Goal: Check status: Check status

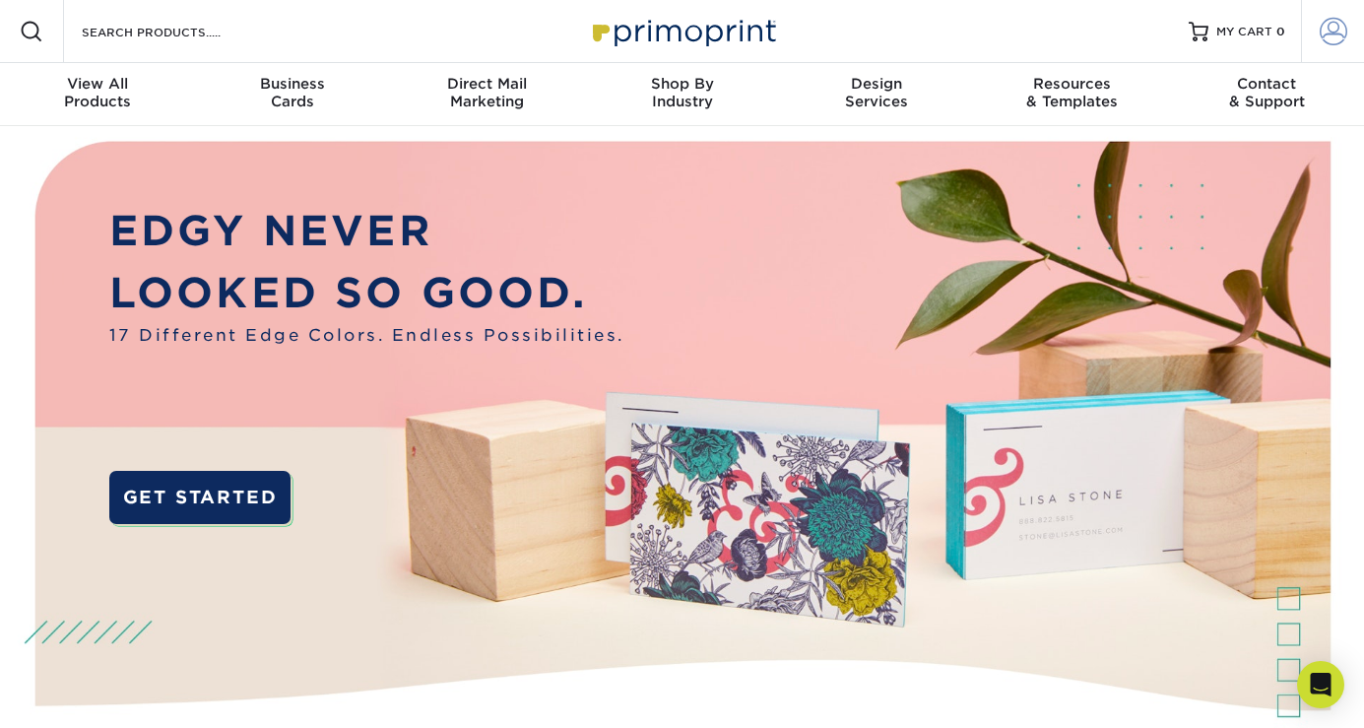
click at [1333, 31] on span at bounding box center [1334, 32] width 28 height 28
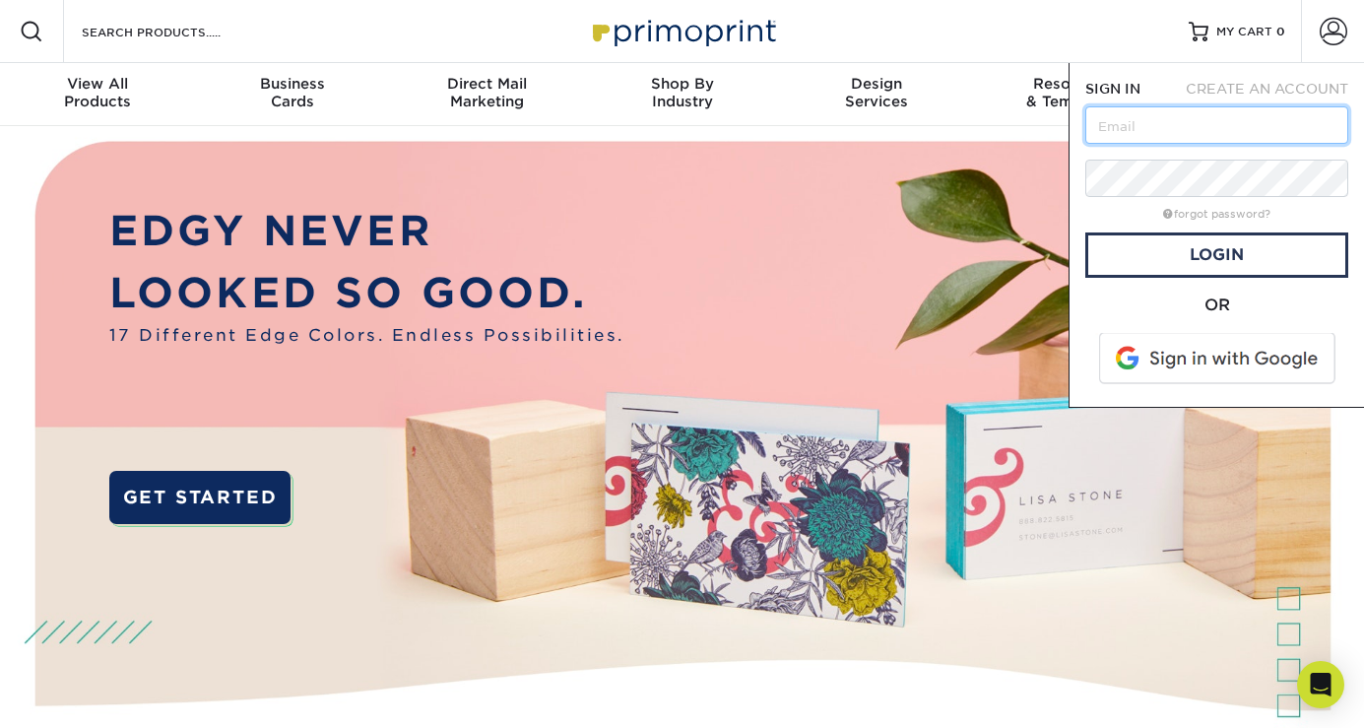
type input "[EMAIL_ADDRESS][DOMAIN_NAME]"
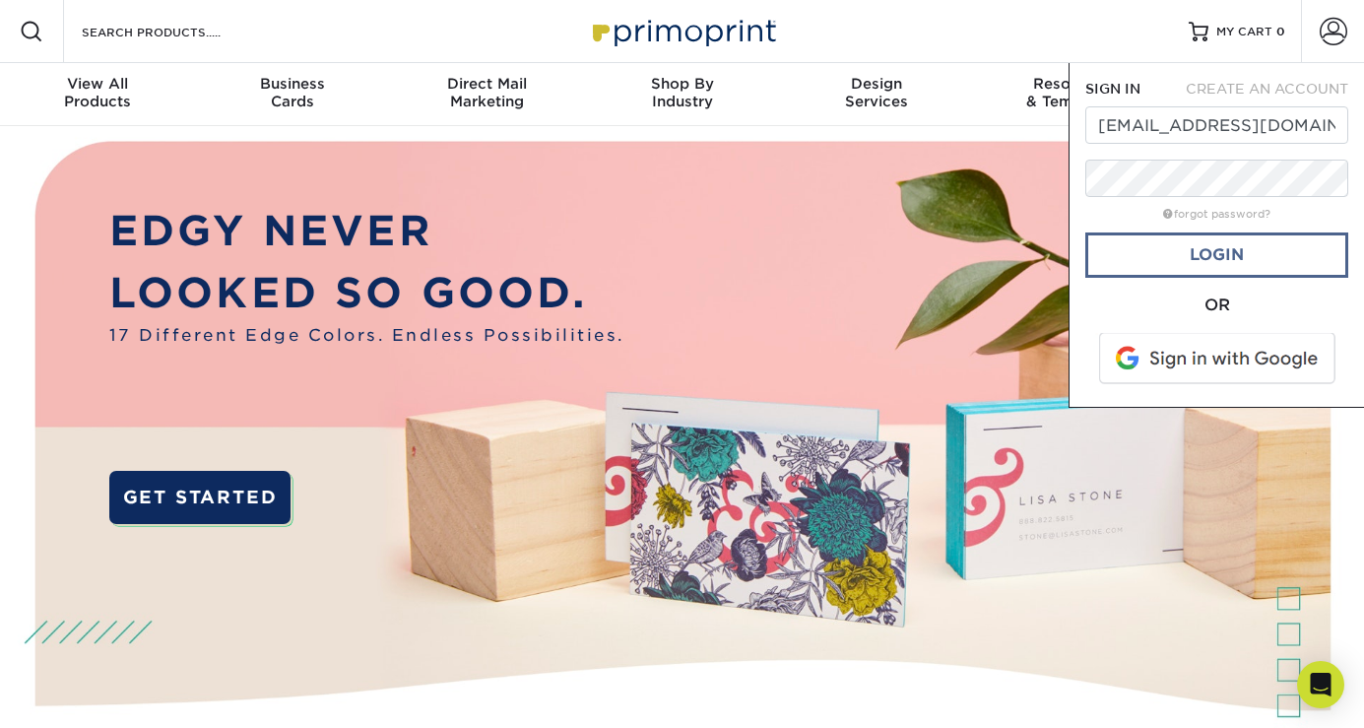
click at [1191, 254] on link "Login" at bounding box center [1216, 254] width 263 height 45
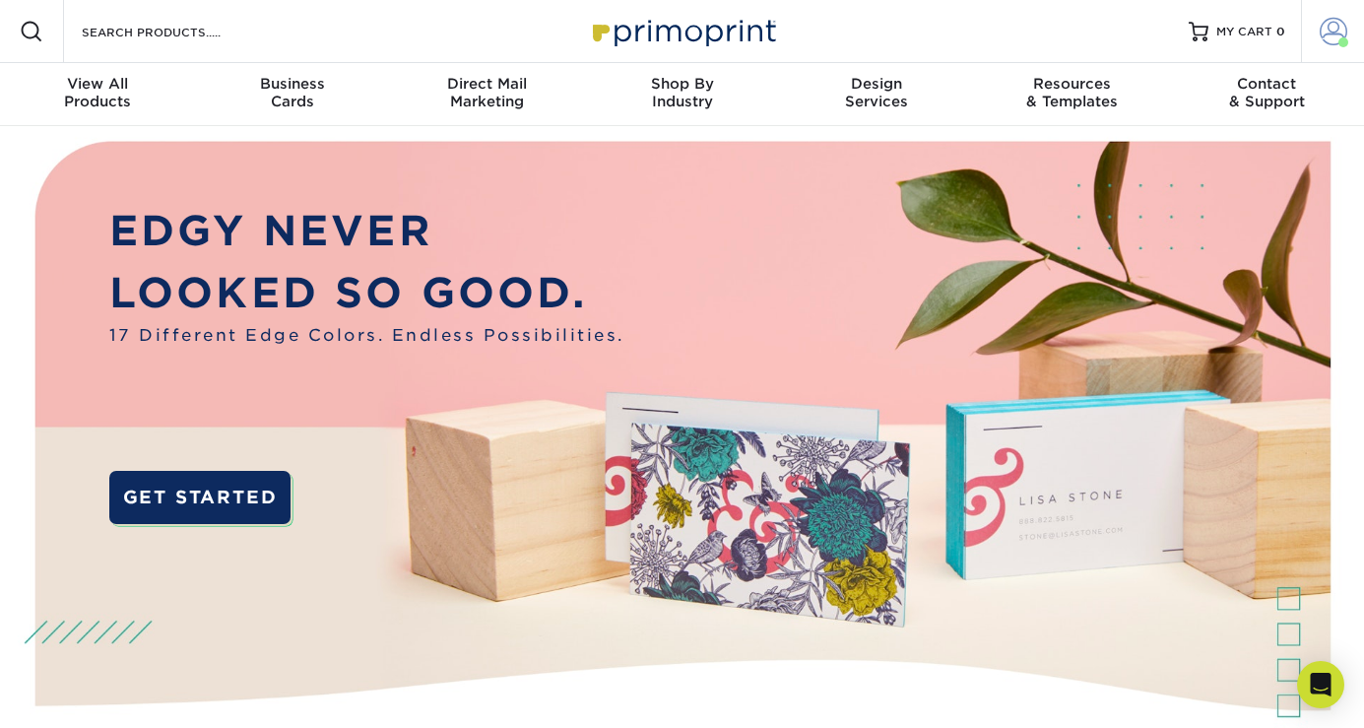
click at [1329, 28] on span at bounding box center [1334, 32] width 28 height 28
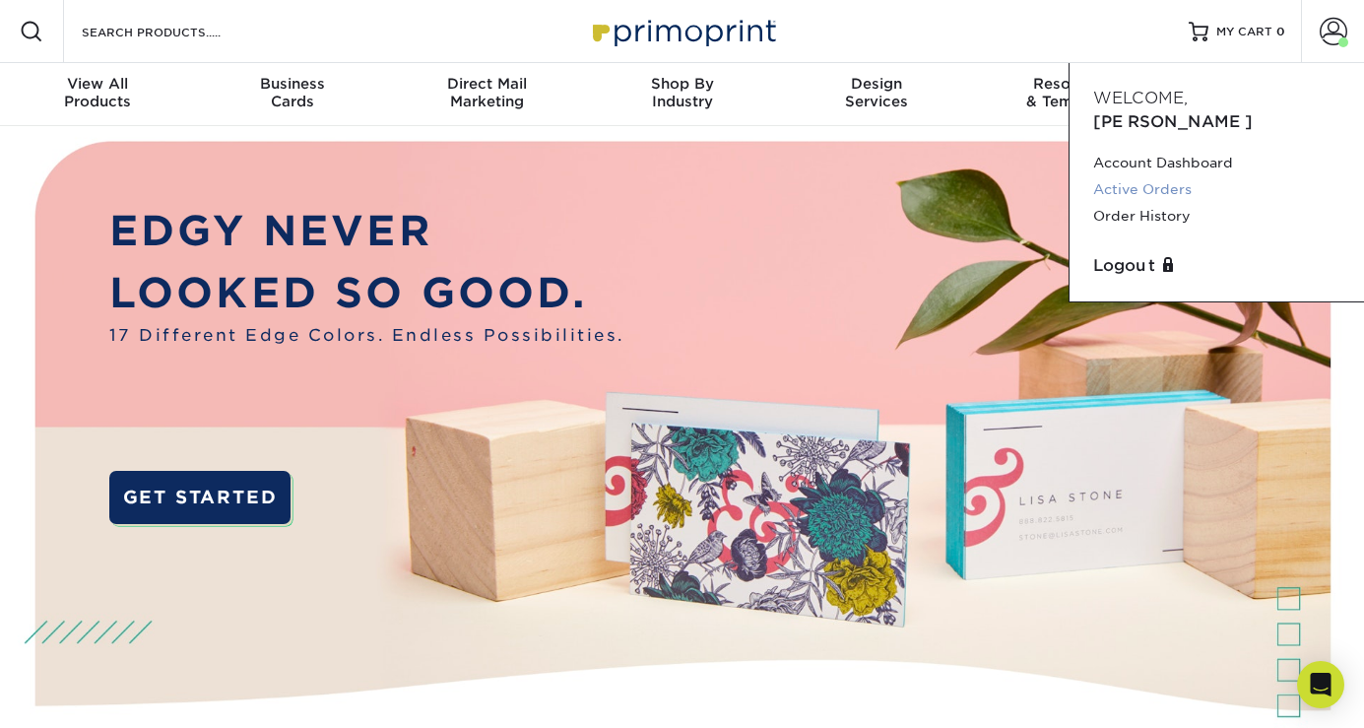
click at [1170, 176] on link "Active Orders" at bounding box center [1216, 189] width 247 height 27
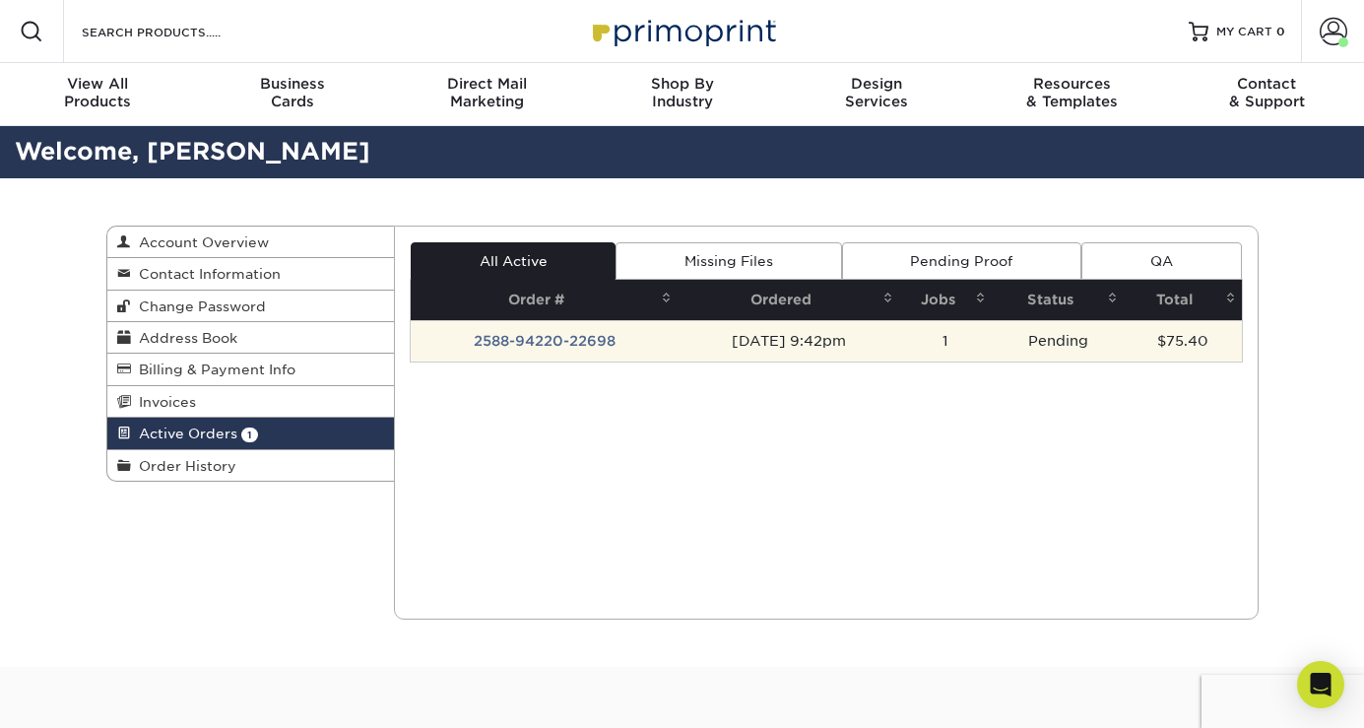
click at [784, 338] on td "08/08/2025 9:42pm" at bounding box center [788, 340] width 222 height 41
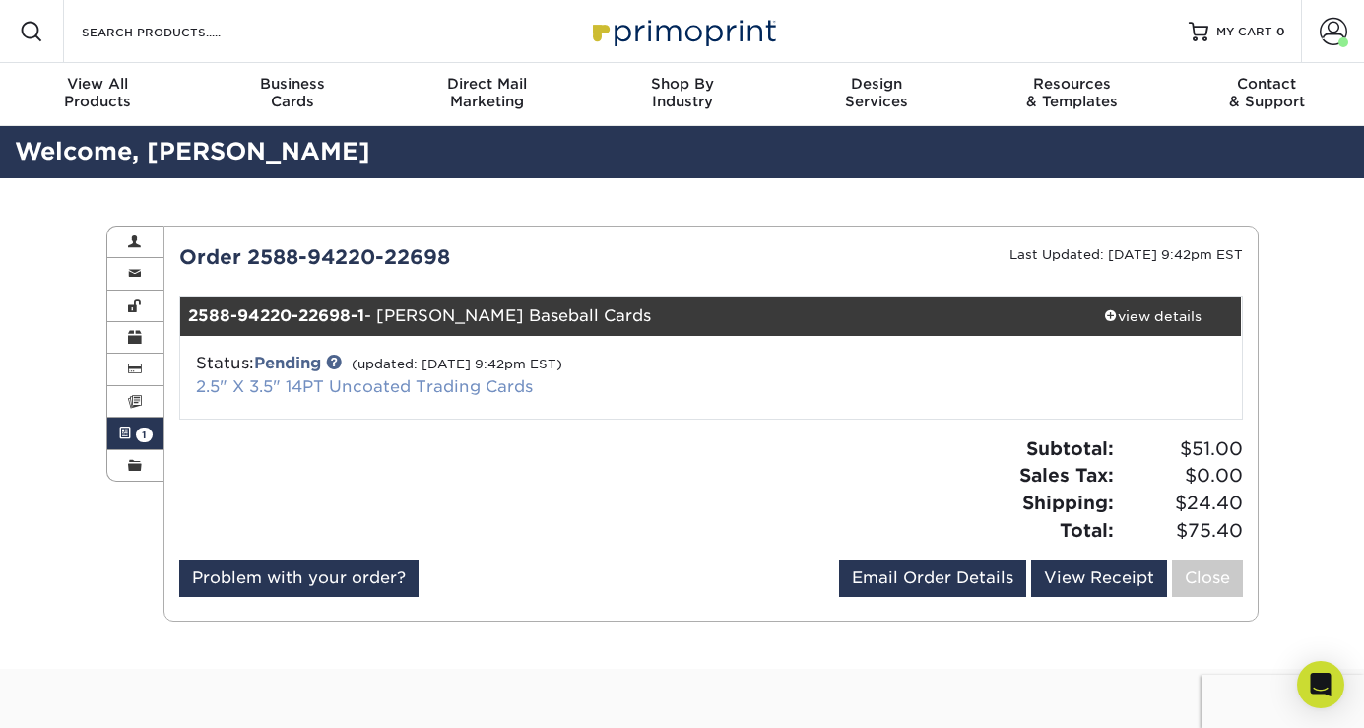
click at [333, 380] on link "2.5" X 3.5" 14PT Uncoated Trading Cards" at bounding box center [364, 386] width 337 height 19
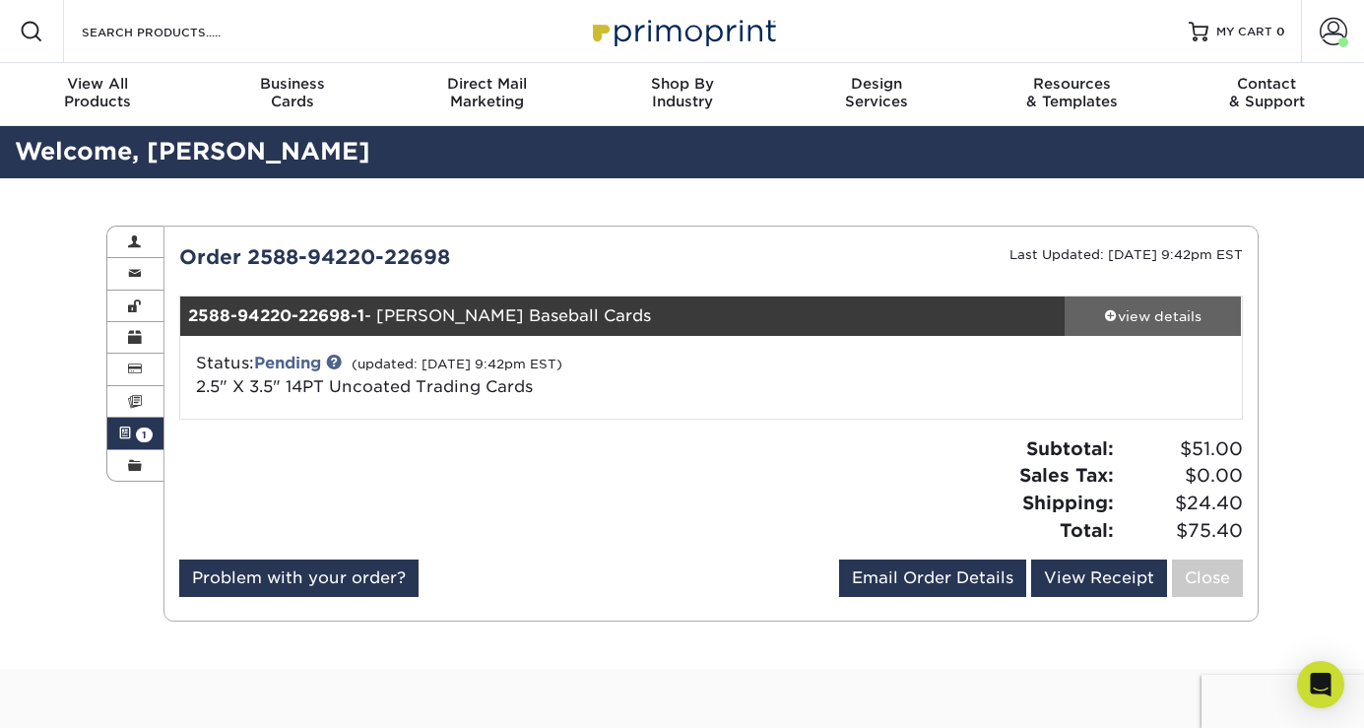
click at [1135, 315] on div "view details" at bounding box center [1152, 316] width 177 height 20
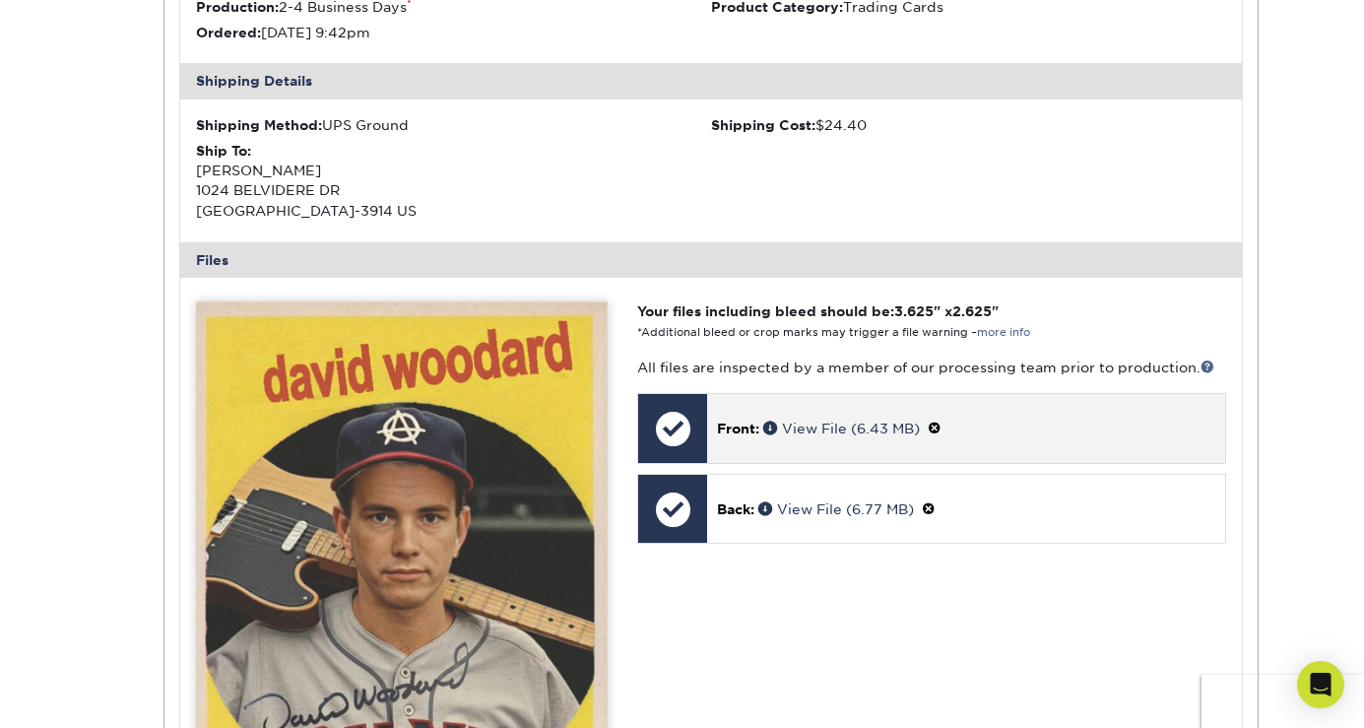
scroll to position [564, 0]
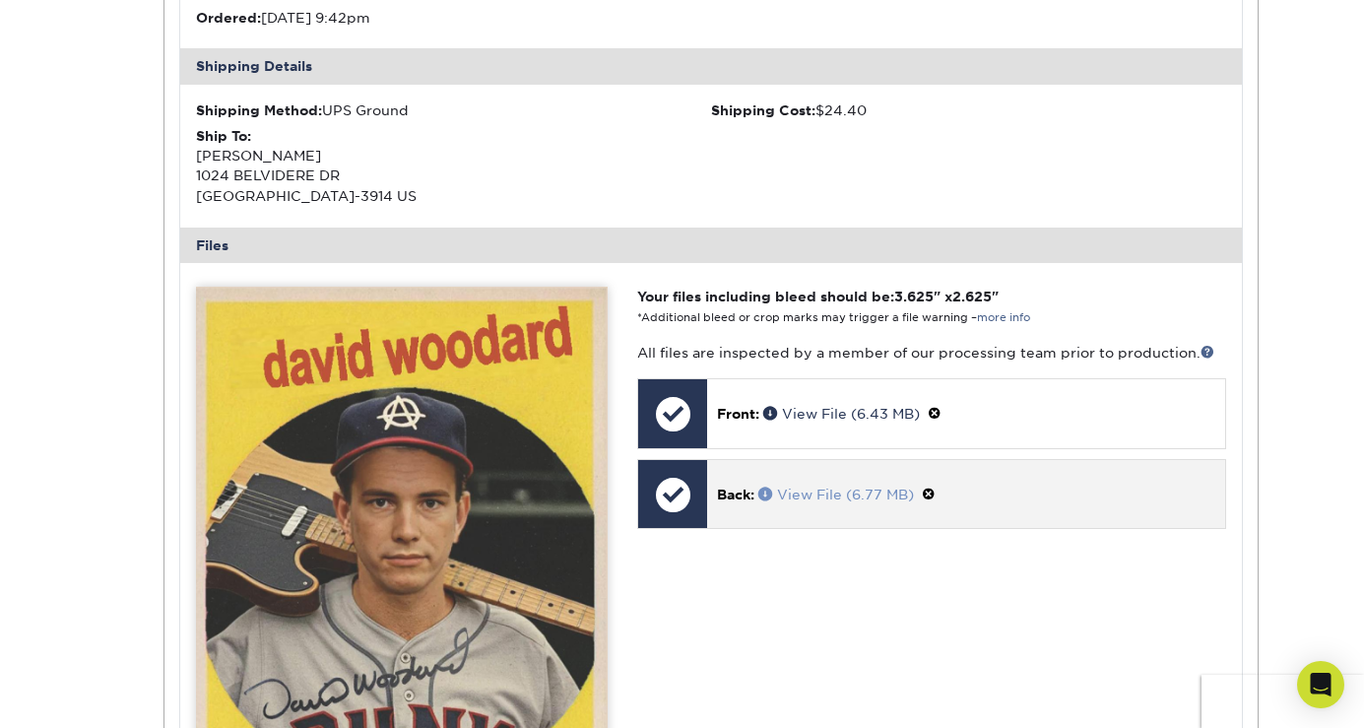
click at [860, 487] on link "View File (6.77 MB)" at bounding box center [836, 494] width 156 height 16
click at [935, 486] on span at bounding box center [929, 494] width 14 height 16
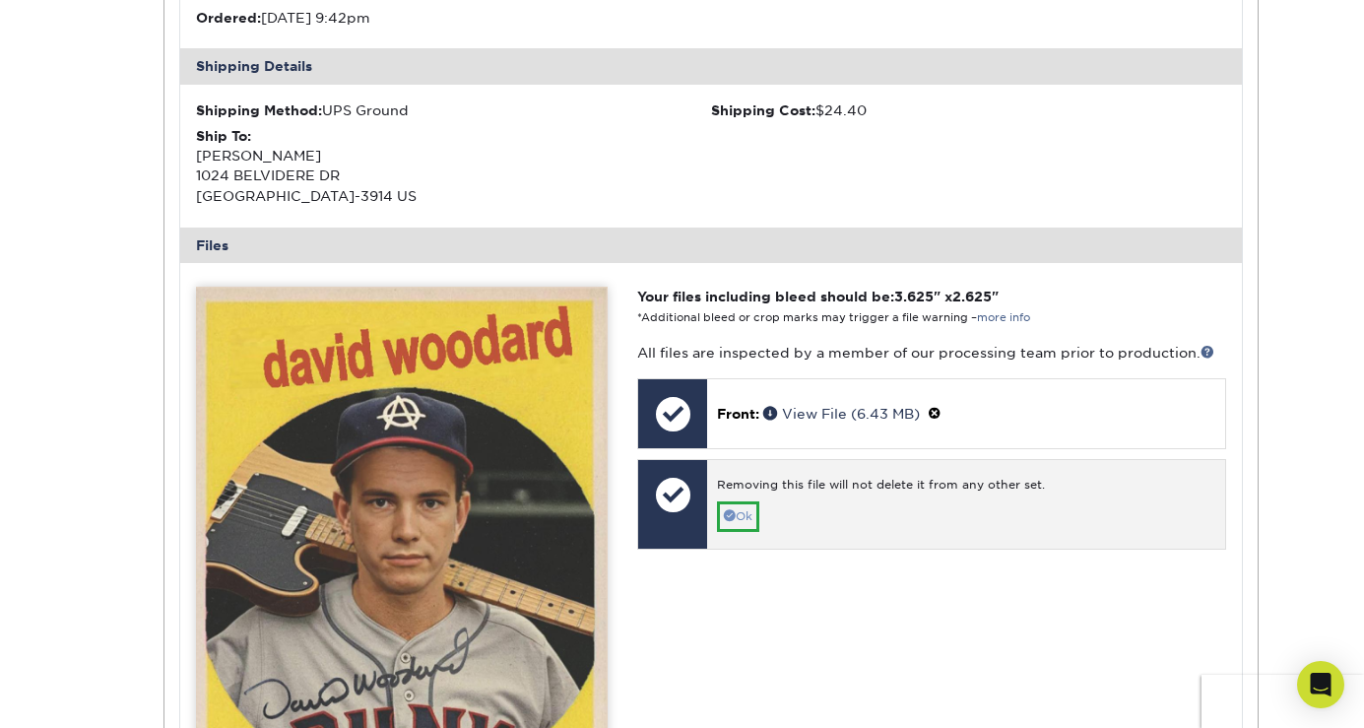
click at [744, 507] on link "Ok" at bounding box center [738, 516] width 42 height 31
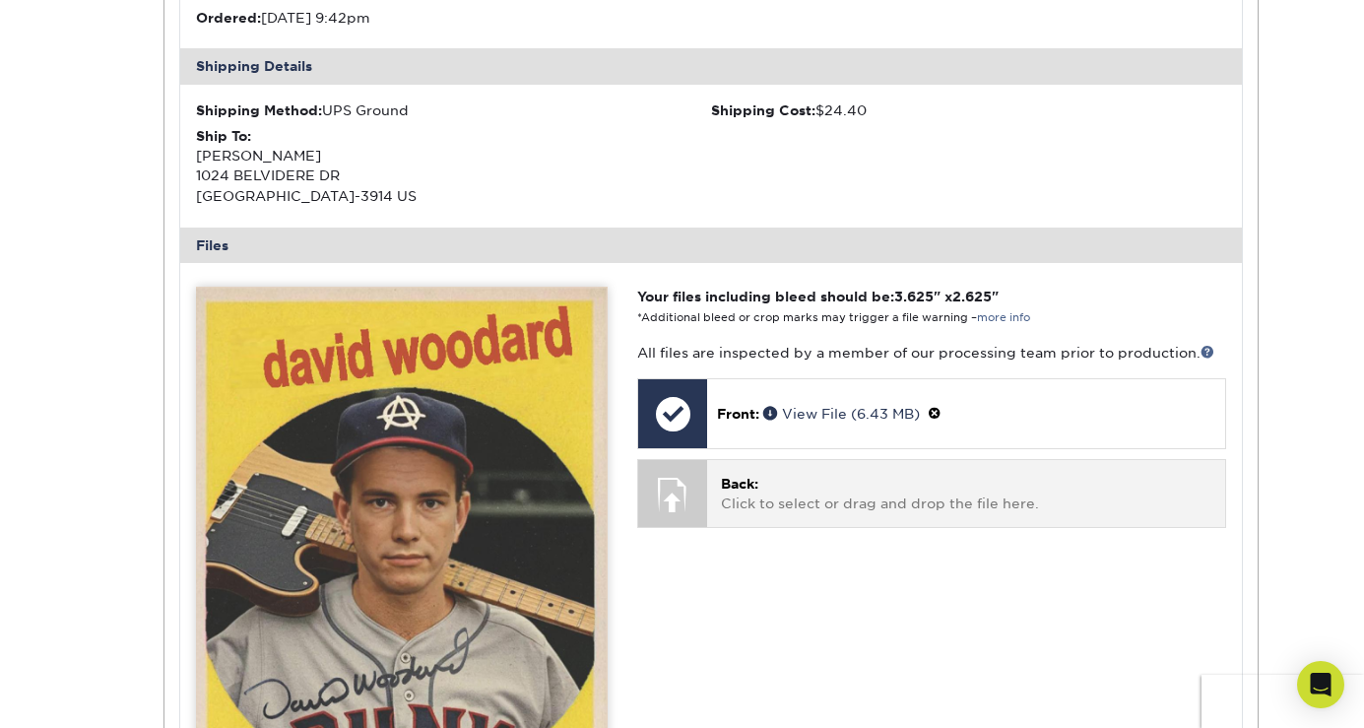
click at [751, 492] on p "Back: Click to select or drag and drop the file here." at bounding box center [965, 494] width 489 height 40
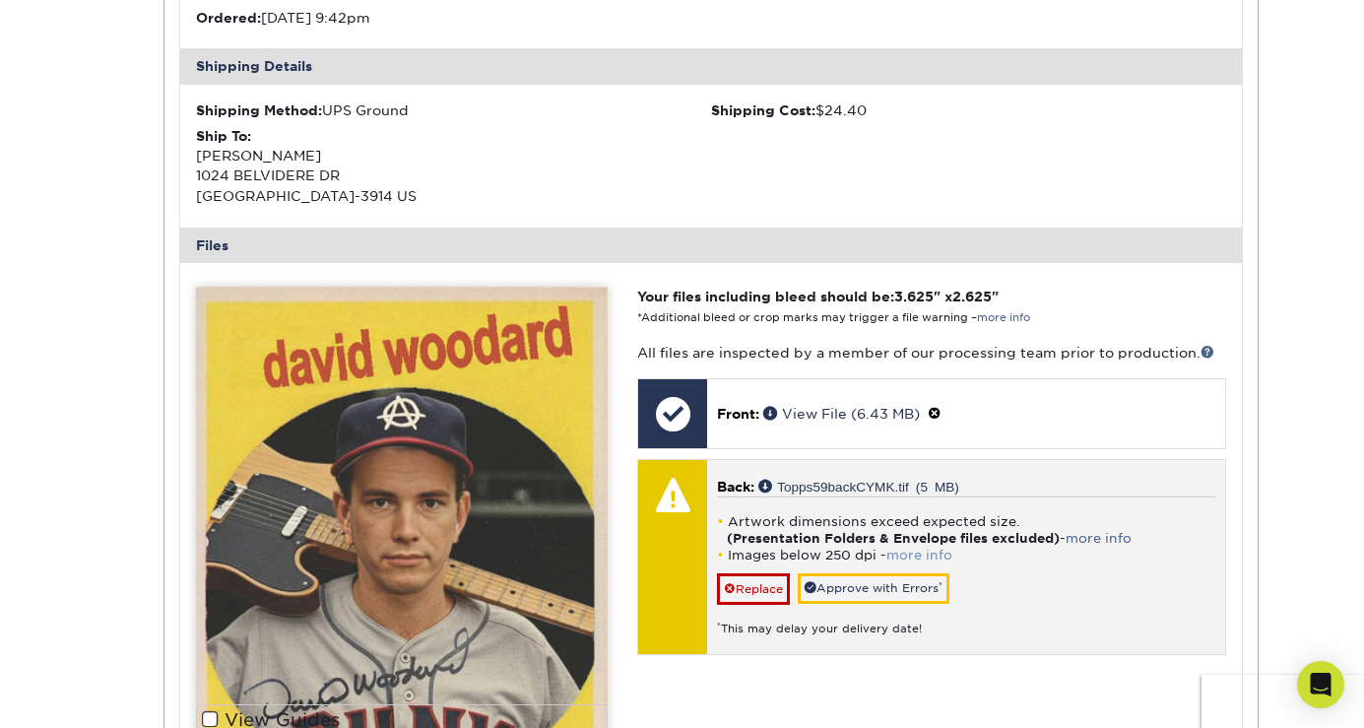
click at [899, 547] on link "more info" at bounding box center [919, 554] width 66 height 15
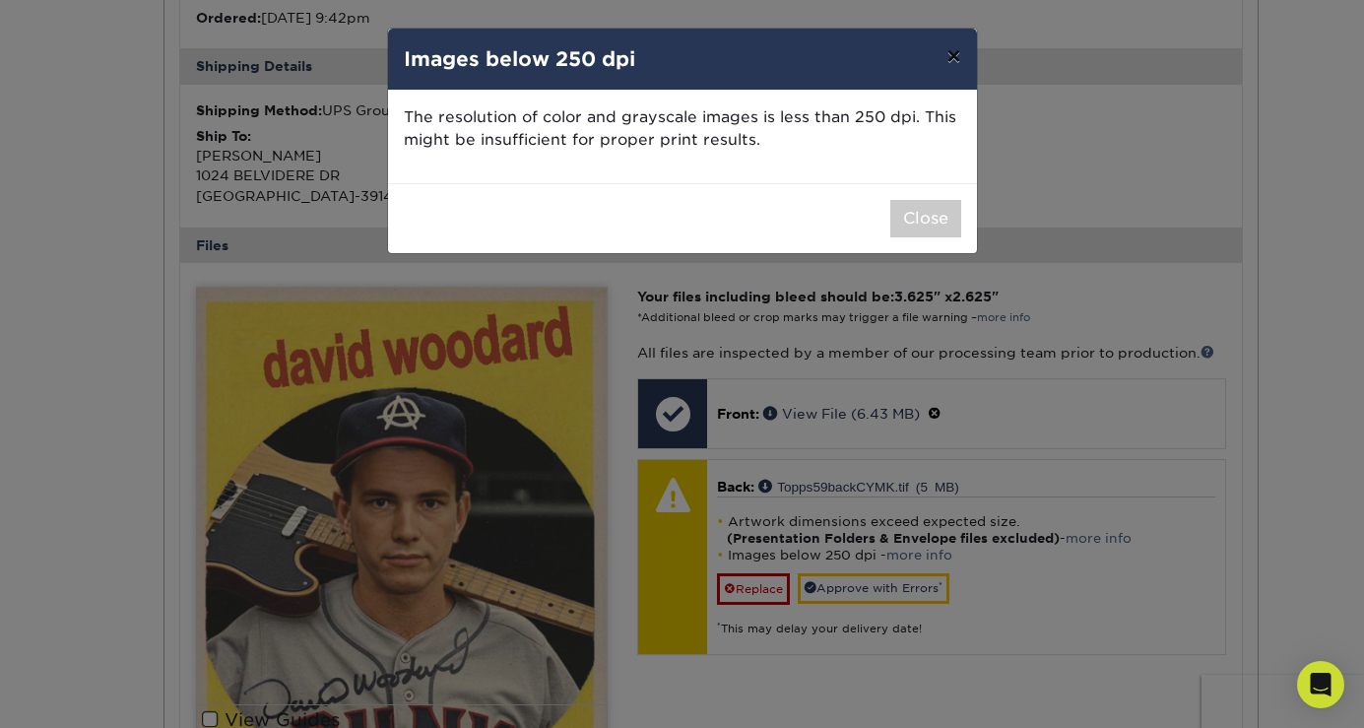
click at [949, 56] on button "×" at bounding box center [953, 56] width 45 height 55
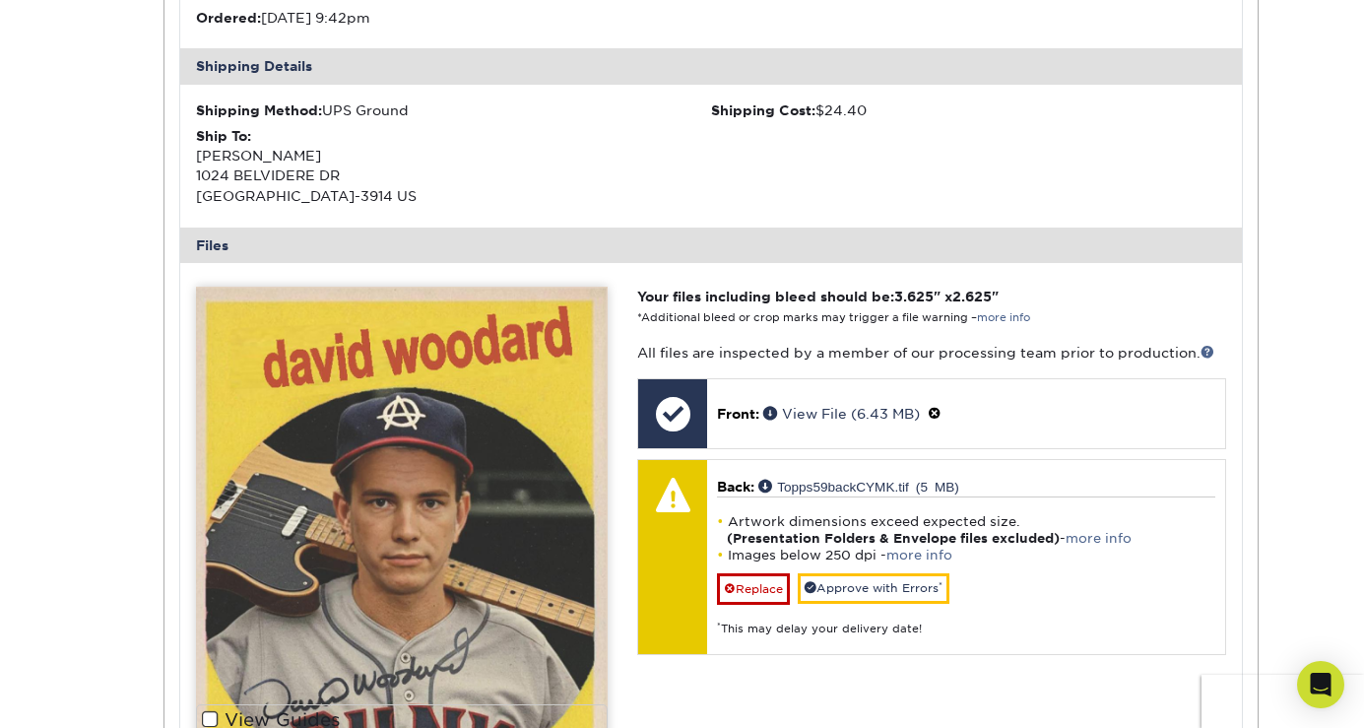
click at [727, 582] on span at bounding box center [730, 589] width 12 height 14
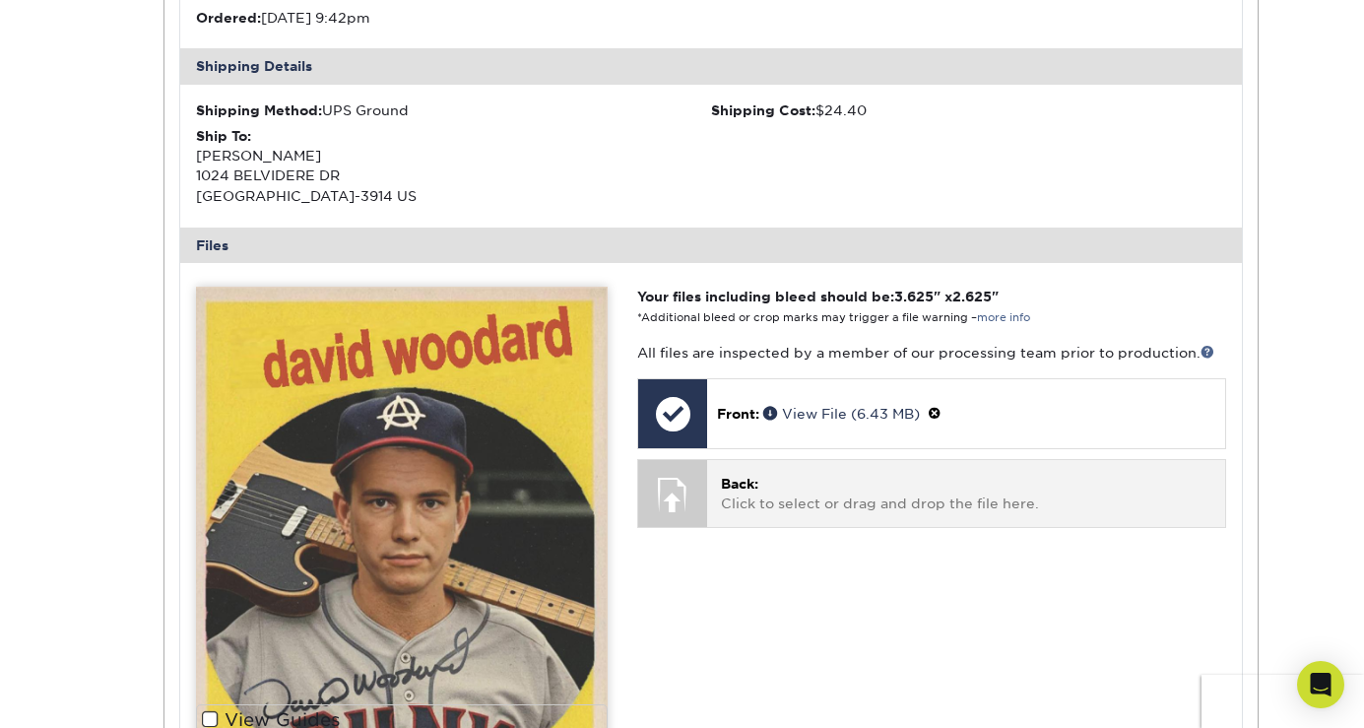
click at [738, 476] on span "Back:" at bounding box center [739, 484] width 37 height 16
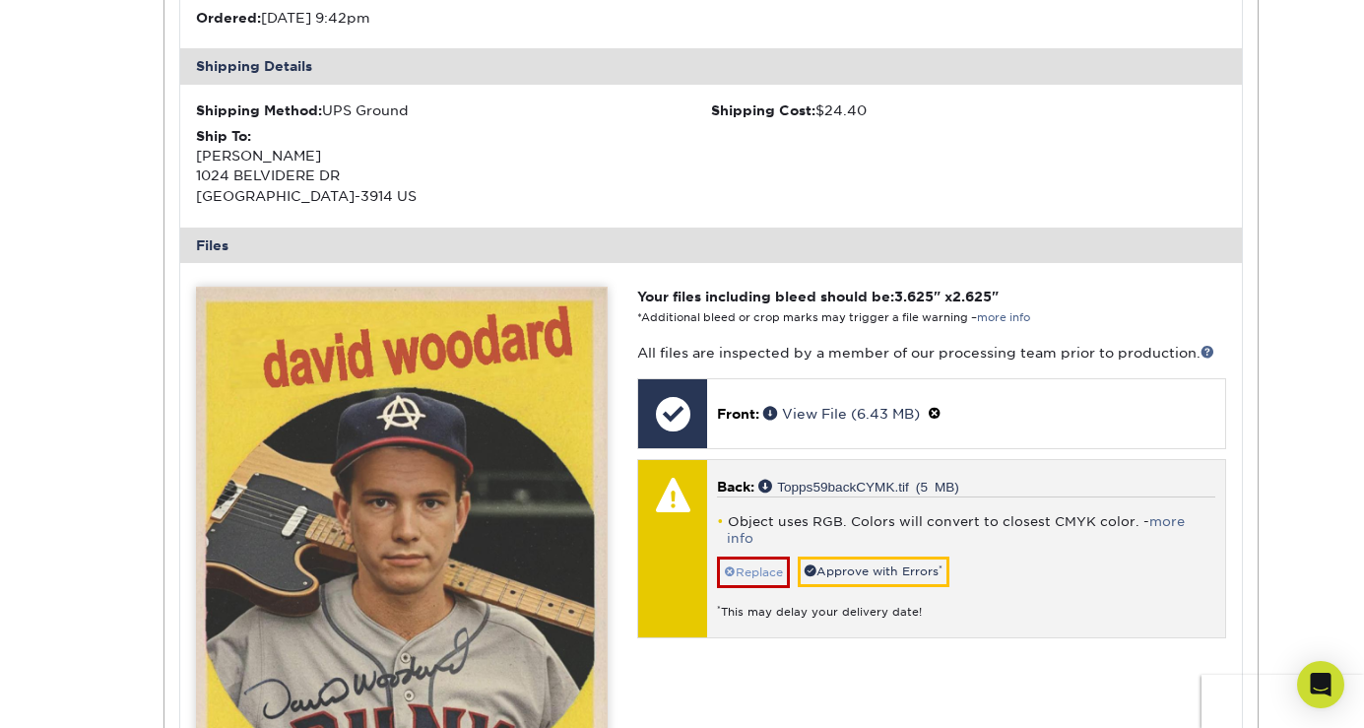
click at [763, 556] on link "Replace" at bounding box center [753, 572] width 73 height 32
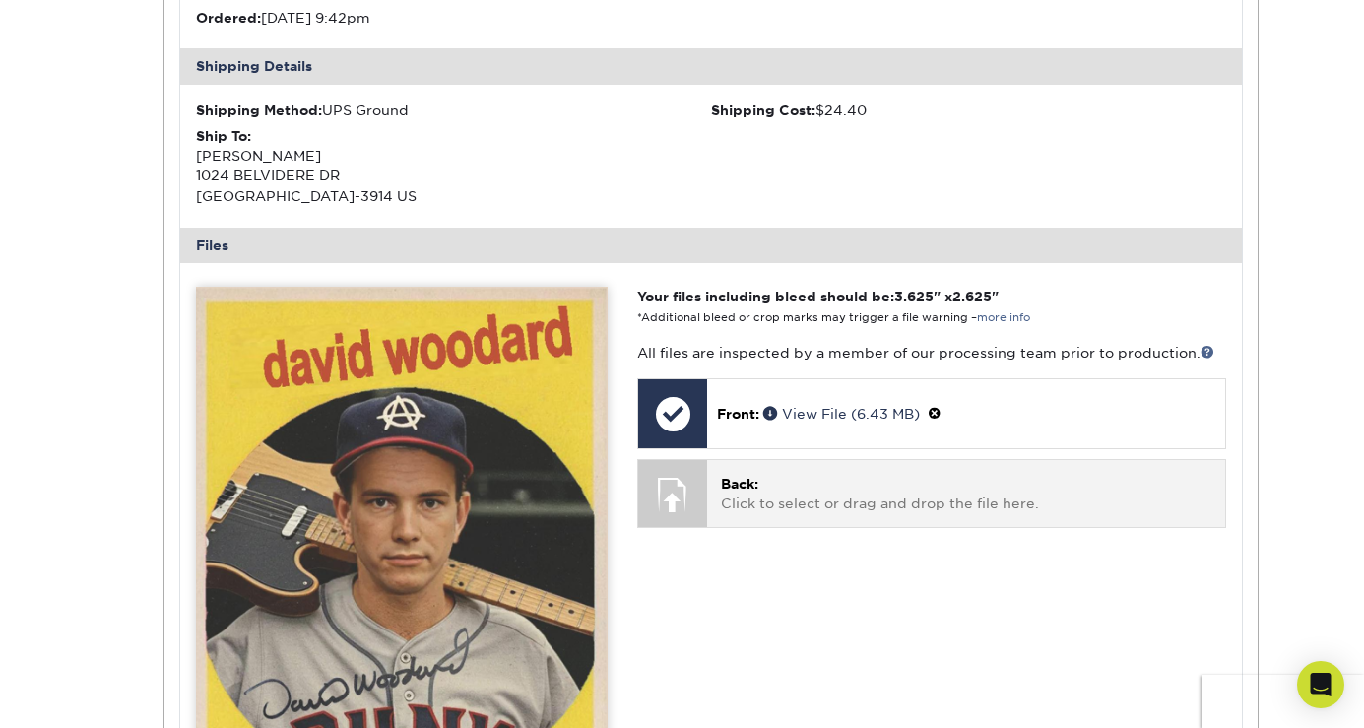
click at [753, 489] on p "Back: Click to select or drag and drop the file here." at bounding box center [965, 494] width 489 height 40
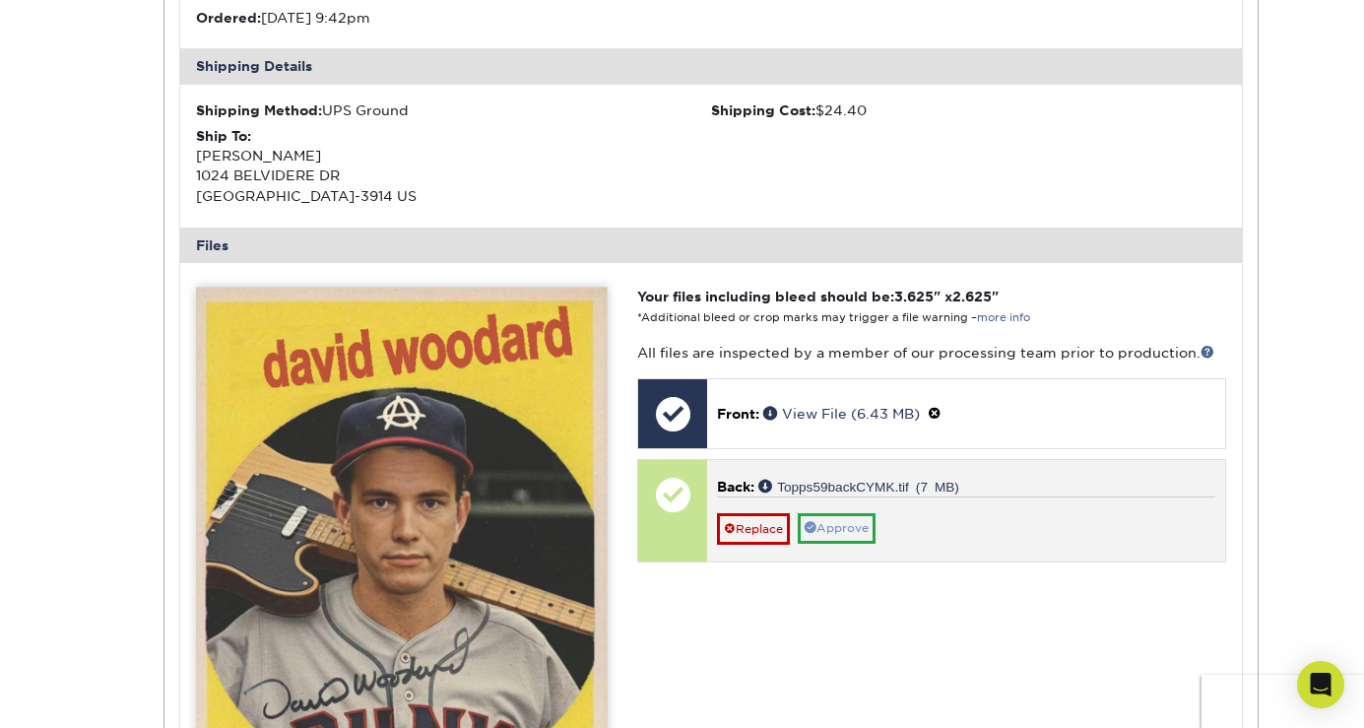
click at [844, 515] on link "Approve" at bounding box center [837, 528] width 78 height 31
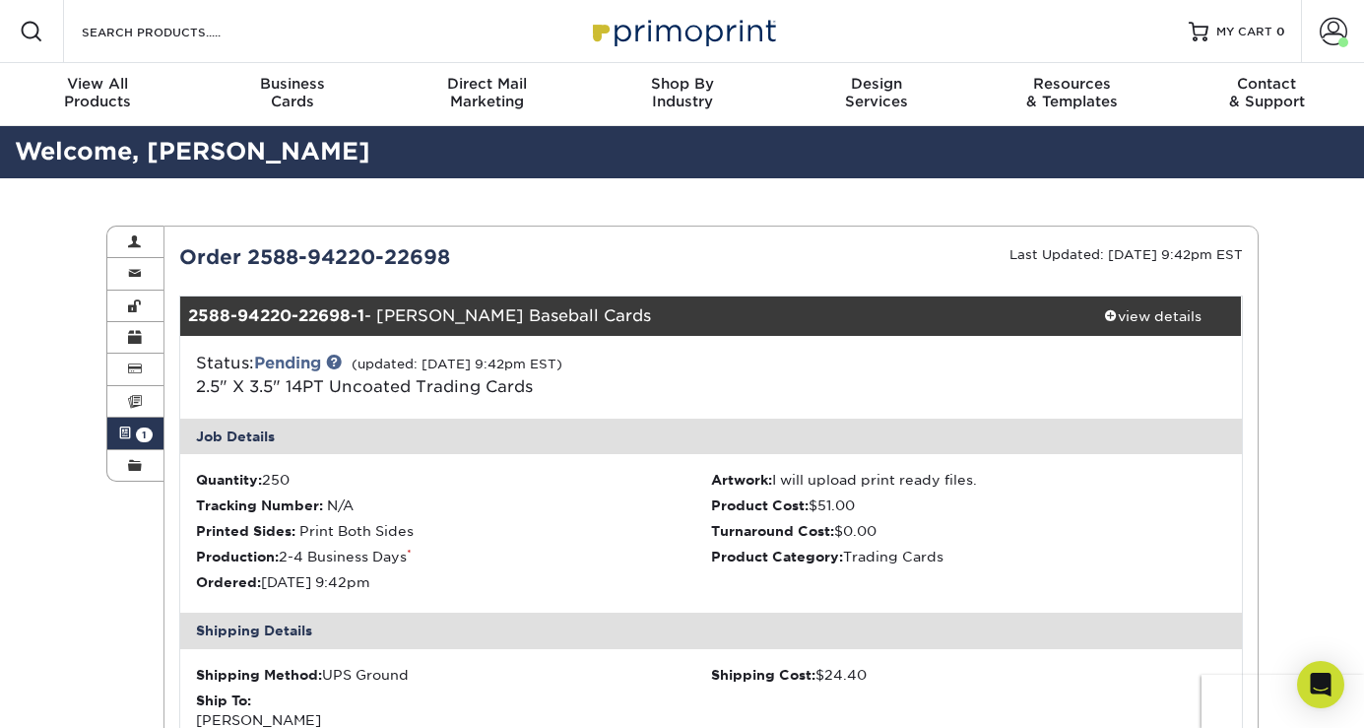
scroll to position [0, 0]
